Goal: Task Accomplishment & Management: Use online tool/utility

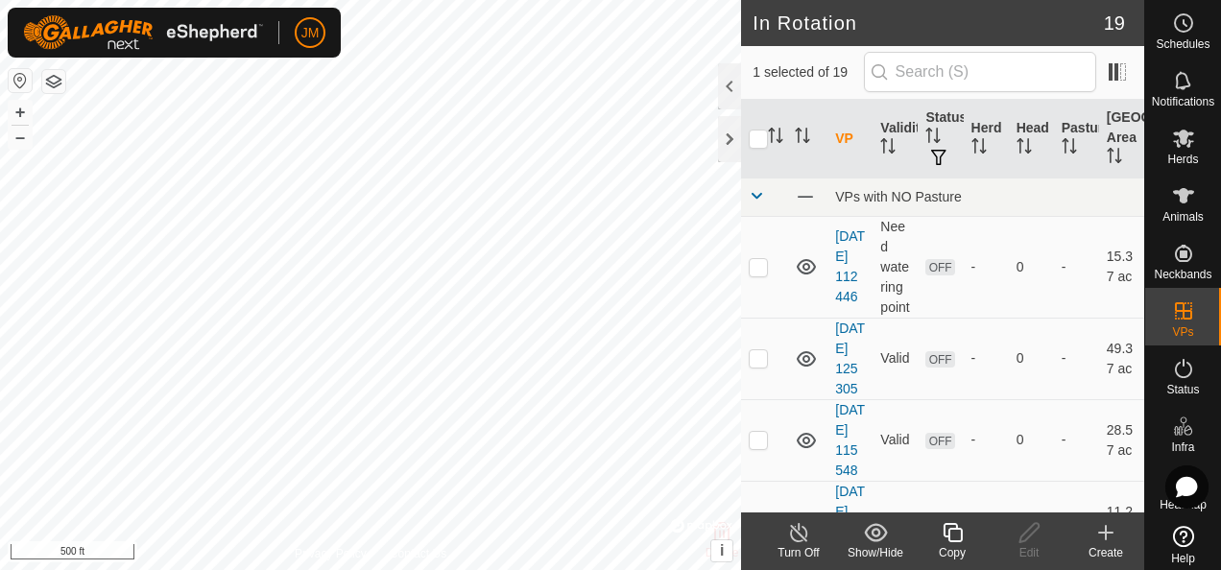
checkbox input "true"
checkbox input "false"
click at [1024, 531] on icon at bounding box center [1029, 532] width 24 height 23
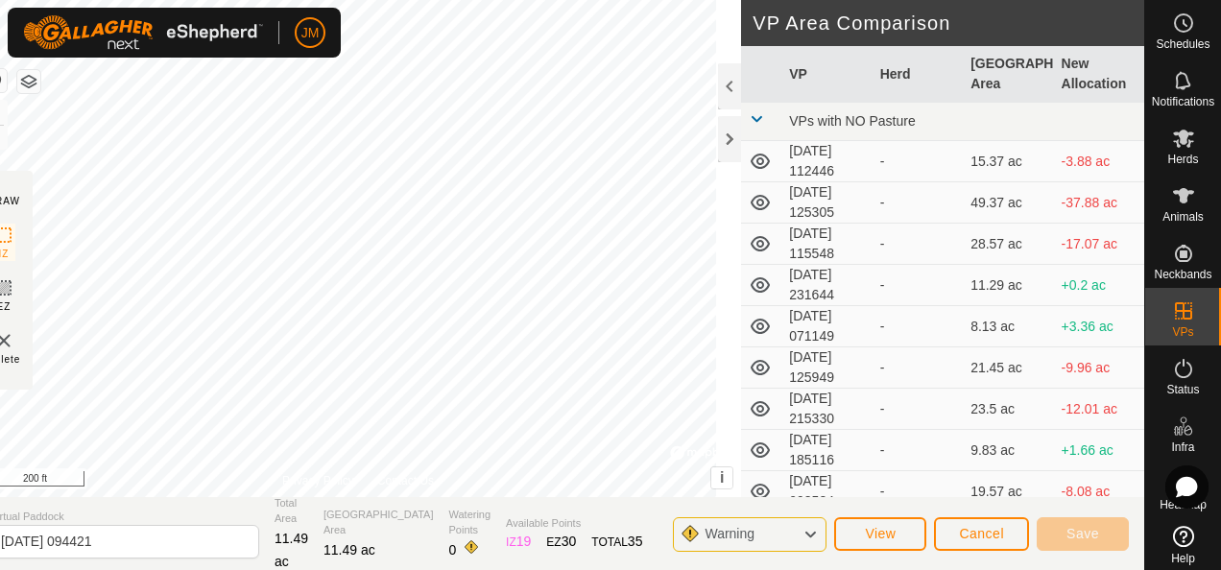
click at [750, 372] on div "DRAW IZ EZ Delete Privacy Policy Contact Us + – ⇧ i © Mapbox , © OpenStreetMap …" at bounding box center [559, 248] width 1169 height 497
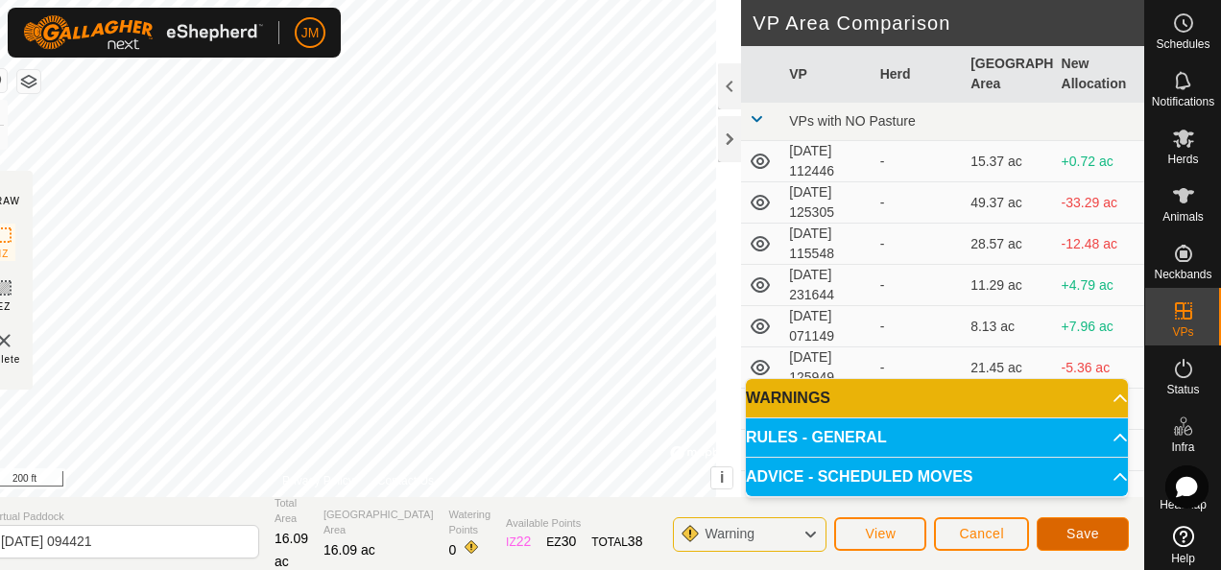
click at [1080, 532] on span "Save" at bounding box center [1082, 533] width 33 height 15
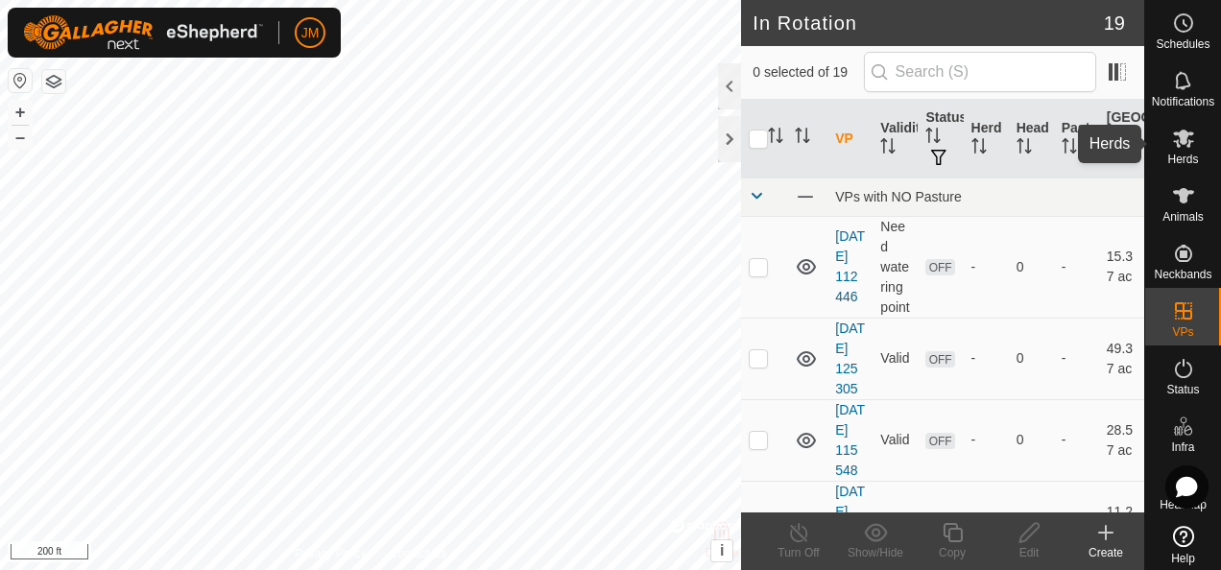
click at [1182, 138] on icon at bounding box center [1183, 138] width 23 height 23
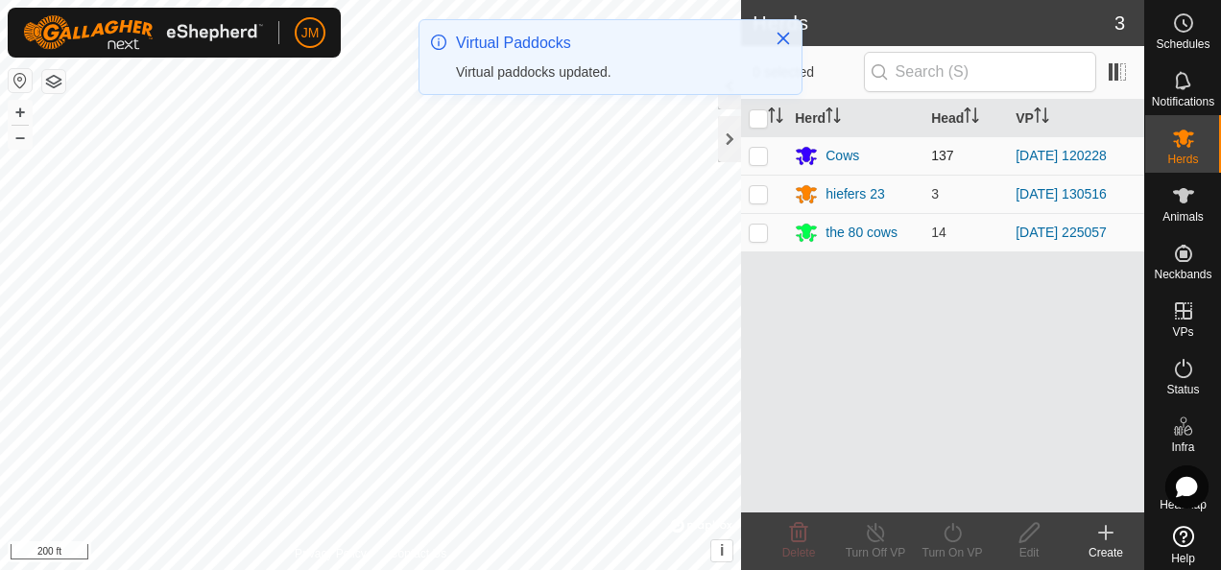
click at [762, 155] on p-checkbox at bounding box center [757, 155] width 19 height 15
checkbox input "true"
click at [958, 534] on icon at bounding box center [952, 532] width 24 height 23
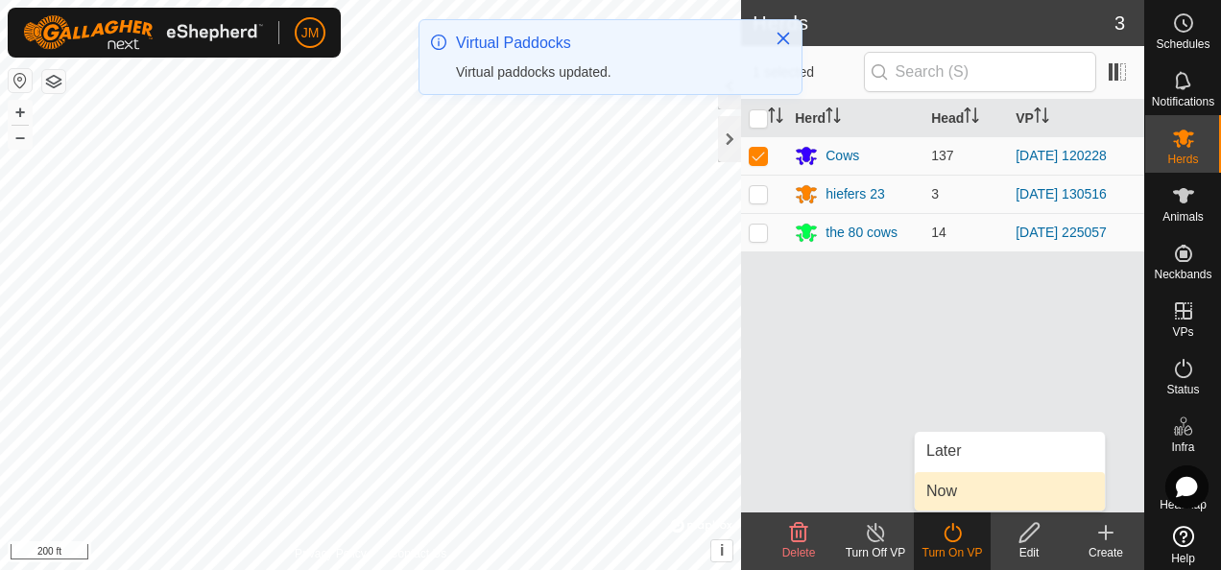
click at [967, 495] on link "Now" at bounding box center [1009, 491] width 190 height 38
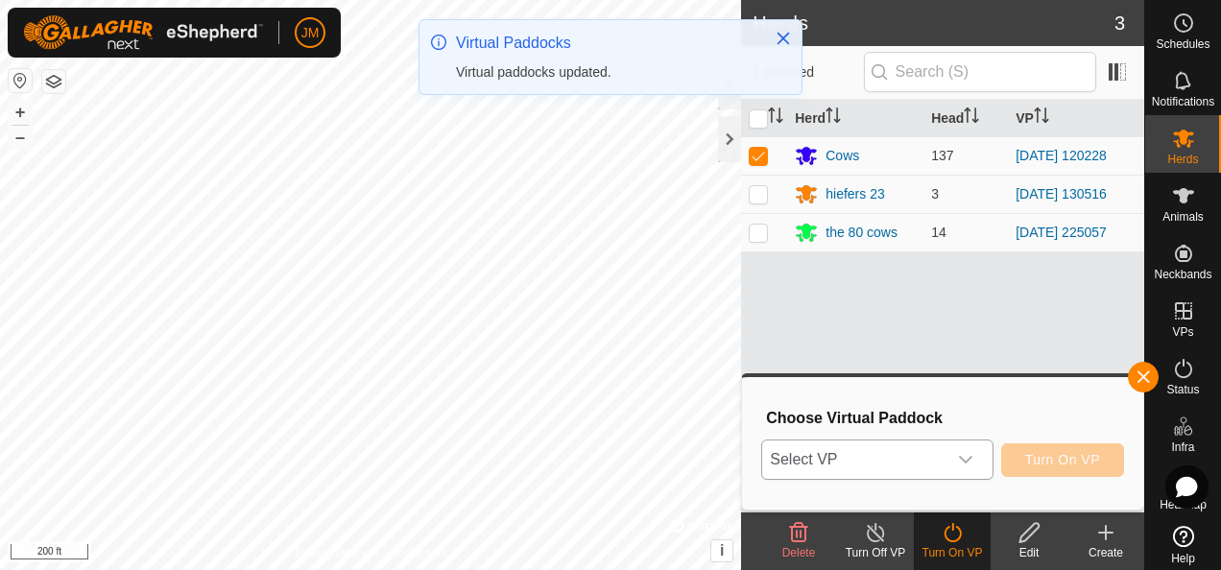
click at [973, 458] on icon "dropdown trigger" at bounding box center [965, 459] width 15 height 15
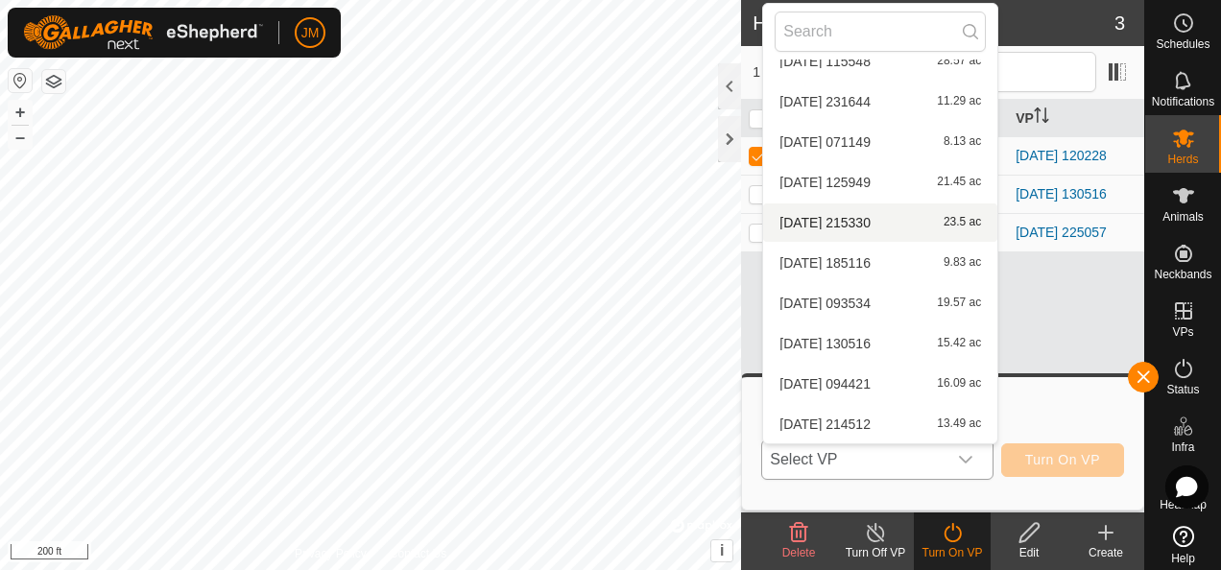
scroll to position [424, 0]
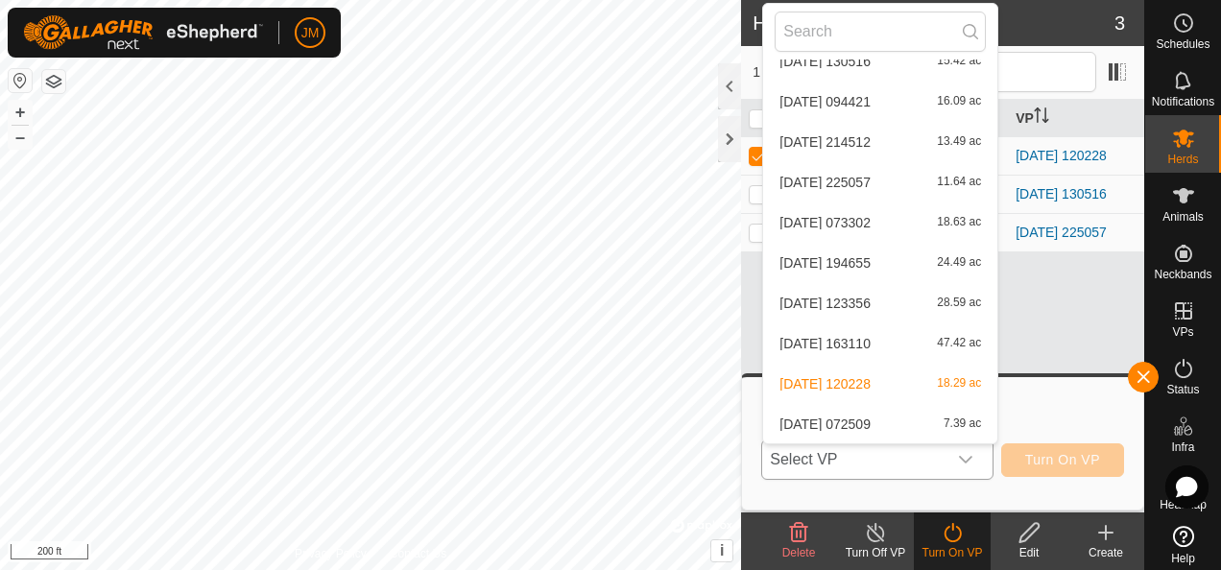
click at [852, 102] on li "[DATE] 094421 16.09 ac" at bounding box center [880, 102] width 234 height 38
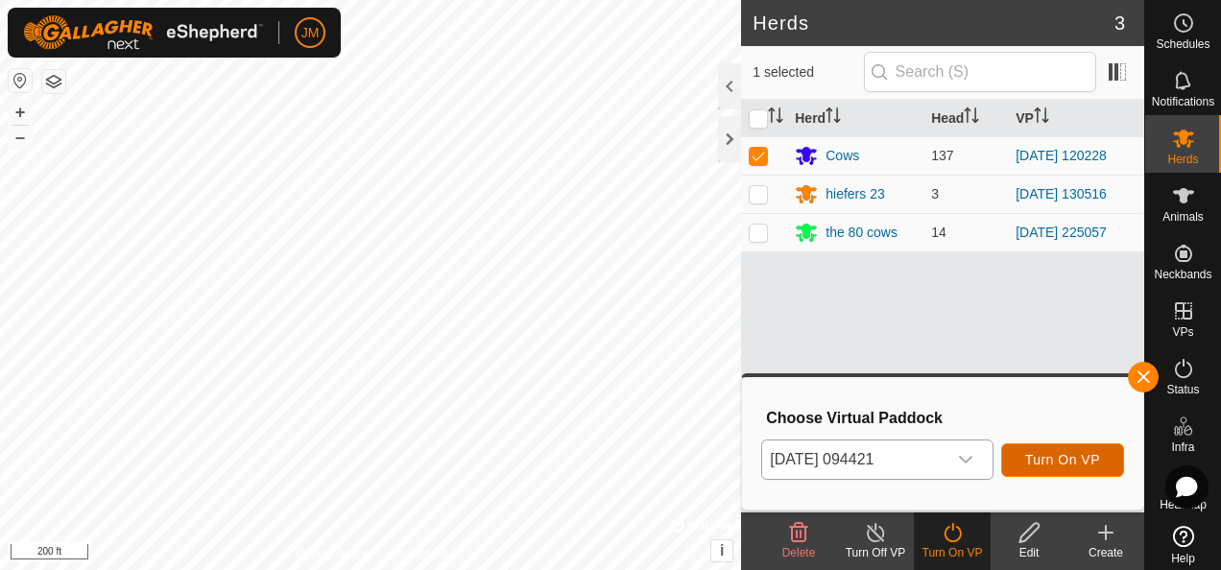
click at [1062, 449] on button "Turn On VP" at bounding box center [1062, 460] width 123 height 34
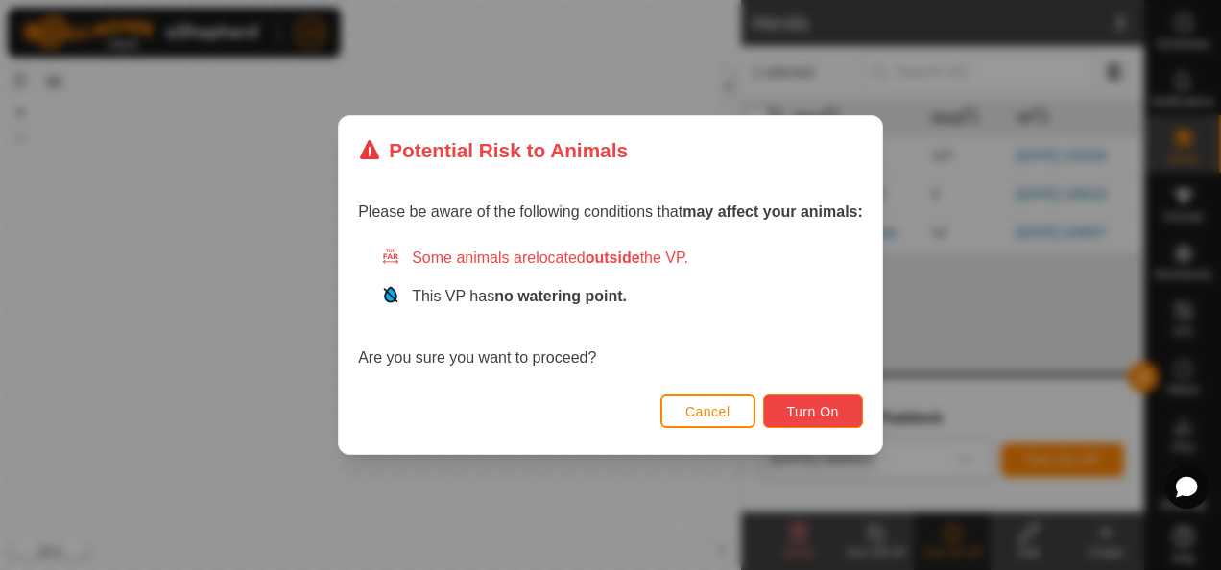
click at [818, 417] on span "Turn On" at bounding box center [813, 411] width 52 height 15
